Goal: Task Accomplishment & Management: Complete application form

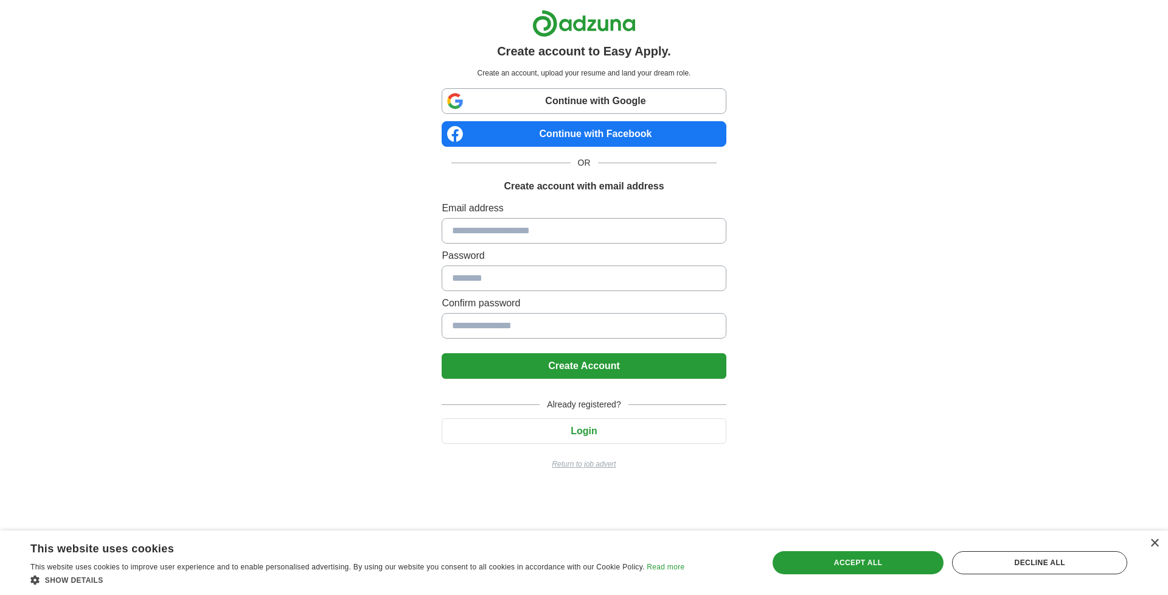
click at [690, 235] on input at bounding box center [584, 231] width 284 height 26
type input "*"
click at [572, 458] on p "Return to job advert" at bounding box center [584, 463] width 284 height 11
click at [1159, 545] on div "×" at bounding box center [1154, 543] width 9 height 9
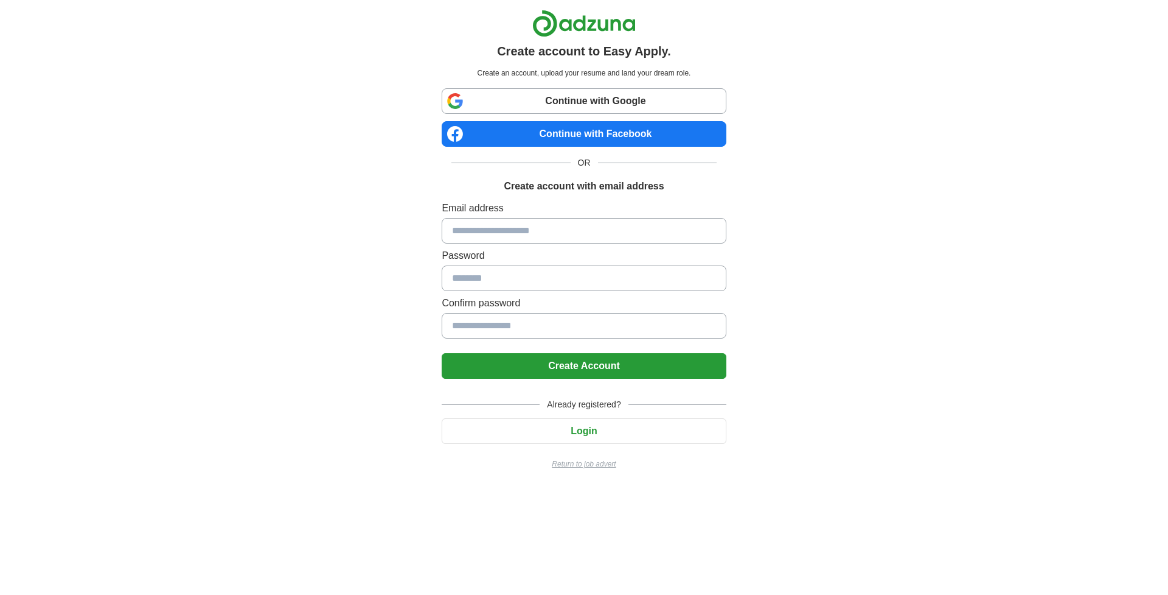
click at [610, 105] on link "Continue with Google" at bounding box center [584, 101] width 284 height 26
